Goal: Go to known website: Access a specific website the user already knows

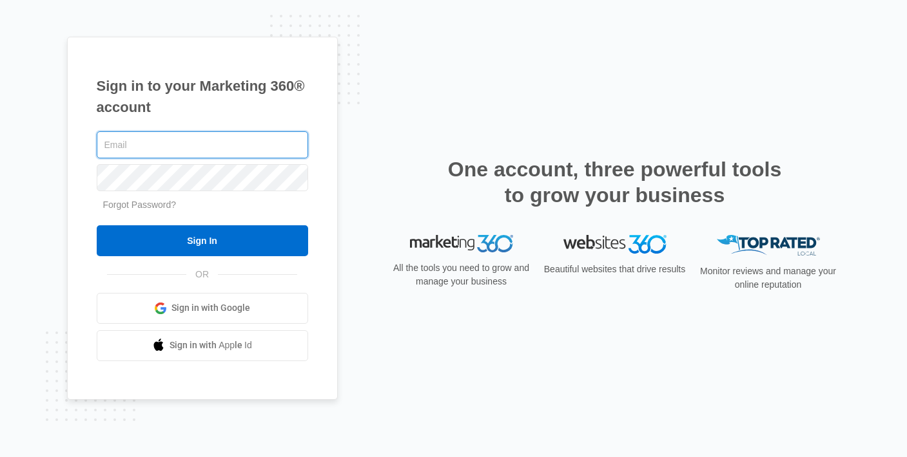
type input "[EMAIL_ADDRESS][DOMAIN_NAME]"
click at [97, 226] on input "Sign In" at bounding box center [202, 241] width 211 height 31
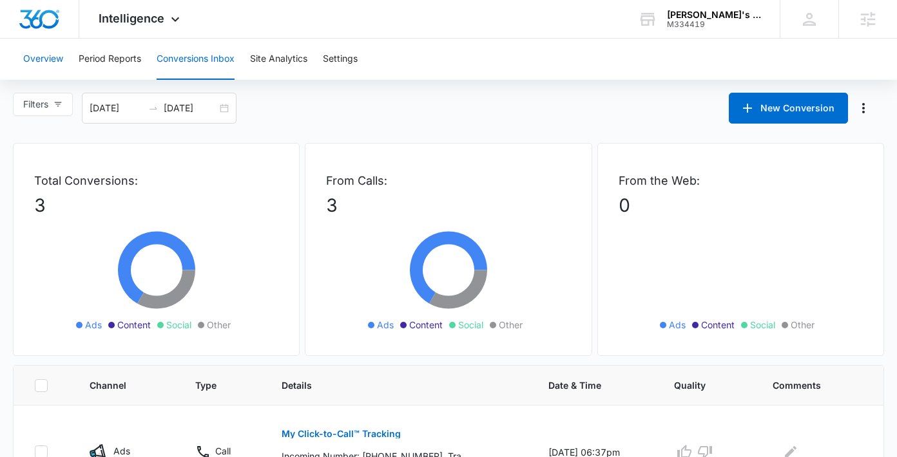
click at [35, 54] on button "Overview" at bounding box center [43, 59] width 40 height 41
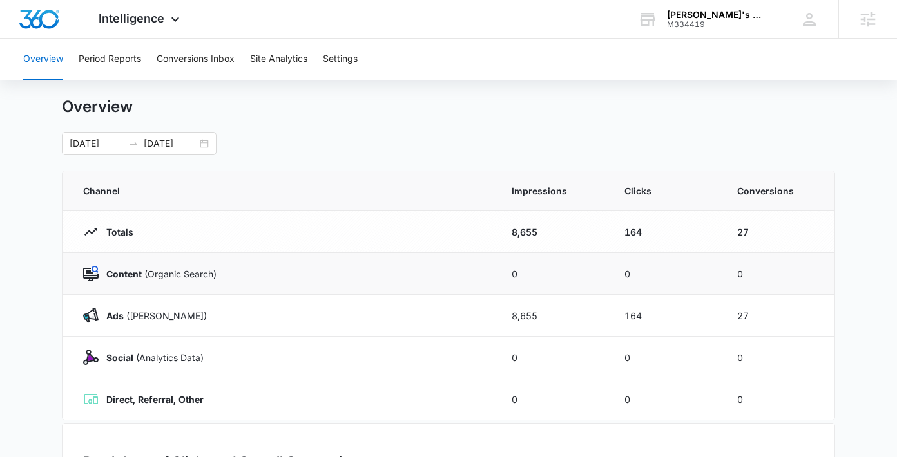
scroll to position [24, 0]
